Goal: Transaction & Acquisition: Purchase product/service

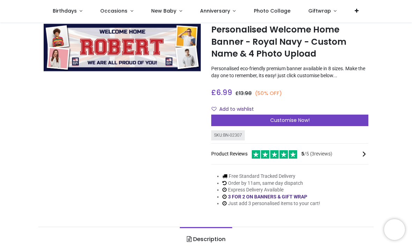
scroll to position [22, 0]
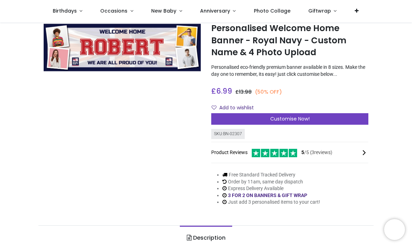
click at [339, 117] on div "Customise Now!" at bounding box center [289, 119] width 157 height 12
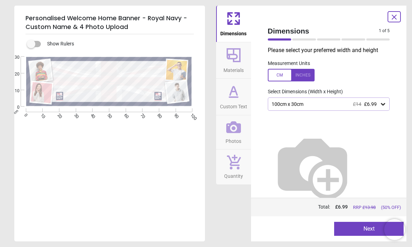
click at [386, 105] on icon at bounding box center [383, 104] width 7 height 7
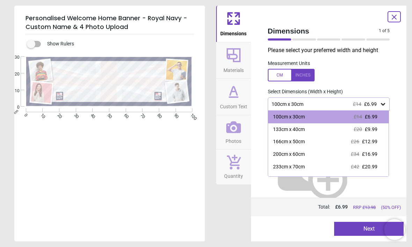
click at [381, 74] on label at bounding box center [329, 75] width 122 height 13
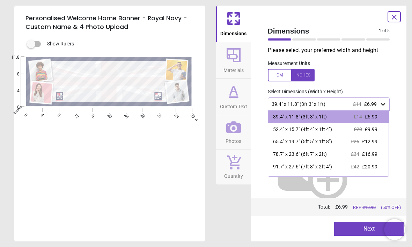
click at [371, 72] on label at bounding box center [329, 75] width 122 height 13
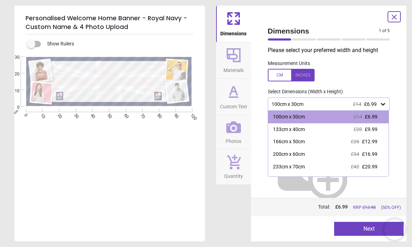
click at [368, 178] on div at bounding box center [328, 164] width 133 height 107
click at [373, 103] on span "£6.99" at bounding box center [370, 104] width 13 height 6
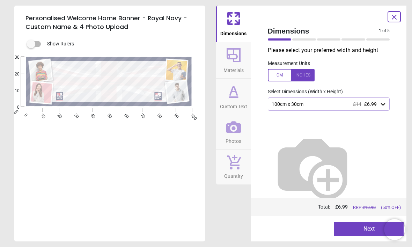
click at [381, 105] on icon at bounding box center [383, 104] width 7 height 7
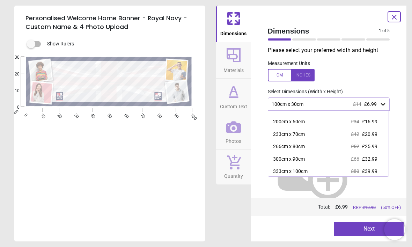
scroll to position [32, 0]
click at [372, 159] on span "£32.99" at bounding box center [369, 159] width 15 height 6
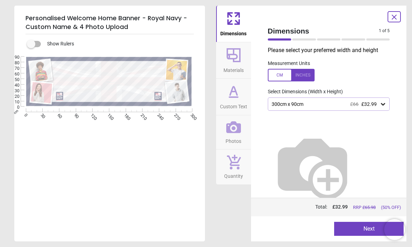
click at [233, 204] on div "Dimensions Materials Custom Text Photos Quantity" at bounding box center [233, 124] width 35 height 236
click at [360, 230] on button "Next" at bounding box center [368, 229] width 69 height 14
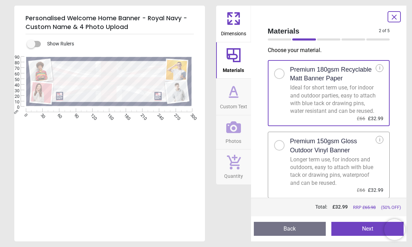
scroll to position [6, 0]
click at [357, 230] on button "Next" at bounding box center [367, 229] width 72 height 14
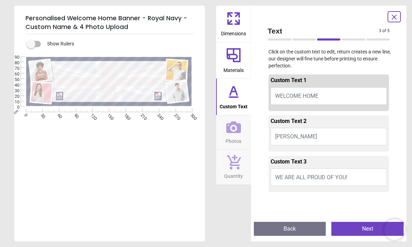
click at [310, 138] on button "ROBERT" at bounding box center [329, 136] width 117 height 17
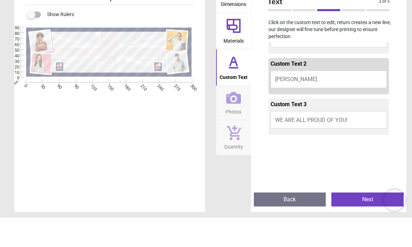
scroll to position [29, 0]
click at [312, 99] on button "ROBERT" at bounding box center [329, 107] width 117 height 17
click at [305, 99] on button "ROBERT" at bounding box center [329, 107] width 117 height 17
click at [284, 104] on span "ROBERT" at bounding box center [296, 107] width 42 height 7
click at [281, 99] on button "ROBERT" at bounding box center [329, 107] width 117 height 17
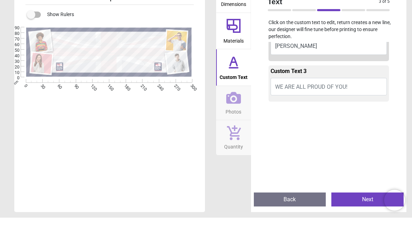
scroll to position [68, 0]
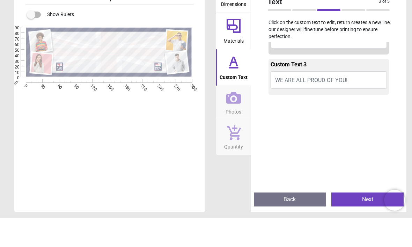
type textarea "****"
click at [336, 106] on span "WE ARE ALL PROUD OF YOU!" at bounding box center [311, 109] width 72 height 7
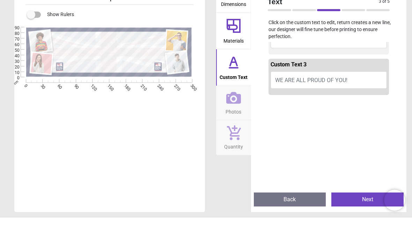
click at [362, 101] on button "WE ARE ALL PROUD OF YOU!" at bounding box center [329, 109] width 117 height 17
type textarea "*"
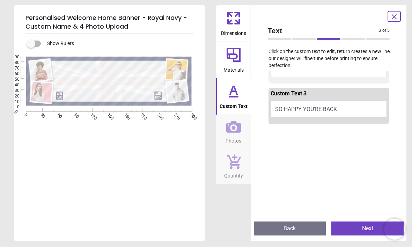
type textarea "**********"
click at [353, 228] on button "Next" at bounding box center [367, 229] width 72 height 14
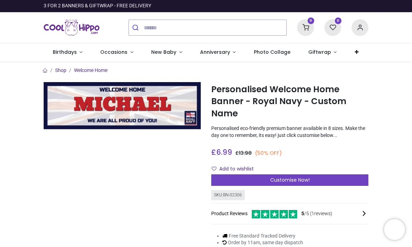
click at [333, 177] on div "Customise Now!" at bounding box center [289, 180] width 157 height 12
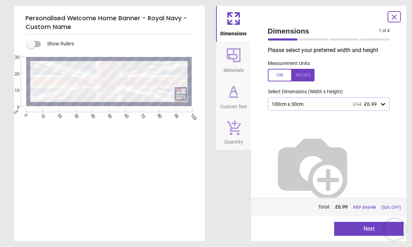
click at [381, 107] on icon at bounding box center [383, 104] width 7 height 7
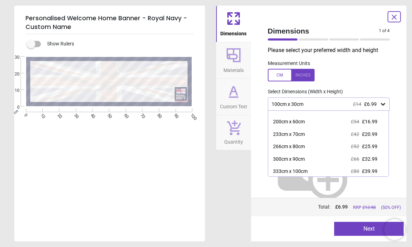
scroll to position [32, 0]
click at [368, 146] on span "£25.99" at bounding box center [369, 147] width 15 height 6
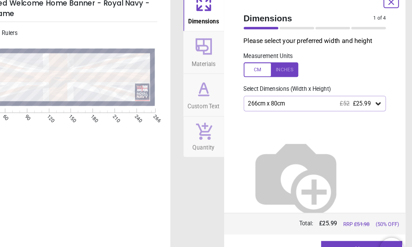
click at [334, 222] on button "Next" at bounding box center [368, 229] width 69 height 14
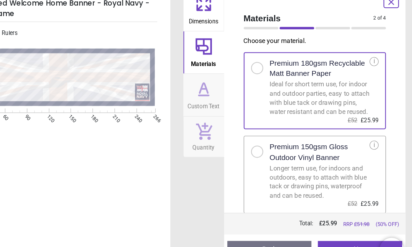
click at [254, 222] on button "Back" at bounding box center [290, 229] width 72 height 14
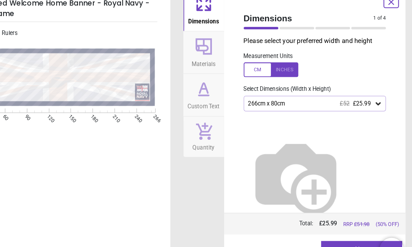
click at [334, 222] on button "Next" at bounding box center [368, 229] width 69 height 14
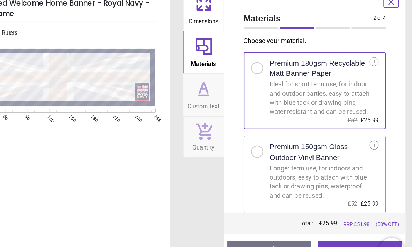
click at [331, 222] on button "Next" at bounding box center [367, 229] width 72 height 14
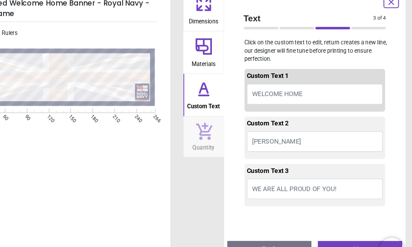
click at [275, 133] on span "[PERSON_NAME]" at bounding box center [296, 136] width 42 height 7
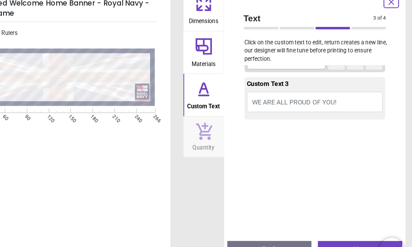
scroll to position [91, 0]
type textarea "****"
click at [288, 98] on span "WE ARE ALL PROUD OF YOU!" at bounding box center [311, 101] width 72 height 7
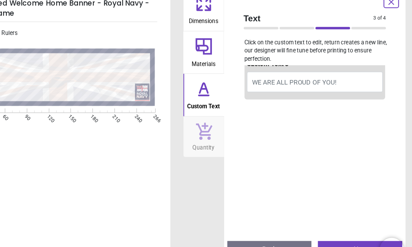
click at [303, 77] on button "WE ARE ALL PROUD OF YOU!" at bounding box center [329, 85] width 117 height 17
type textarea "*"
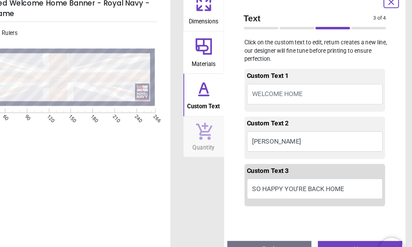
scroll to position [0, 0]
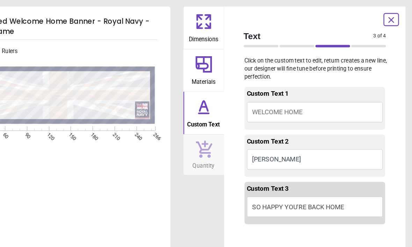
click at [65, 65] on textarea at bounding box center [109, 65] width 110 height 6
type textarea "**********"
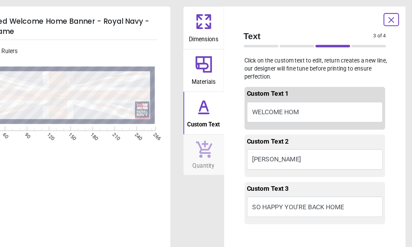
type textarea "**********"
